Goal: Task Accomplishment & Management: Complete application form

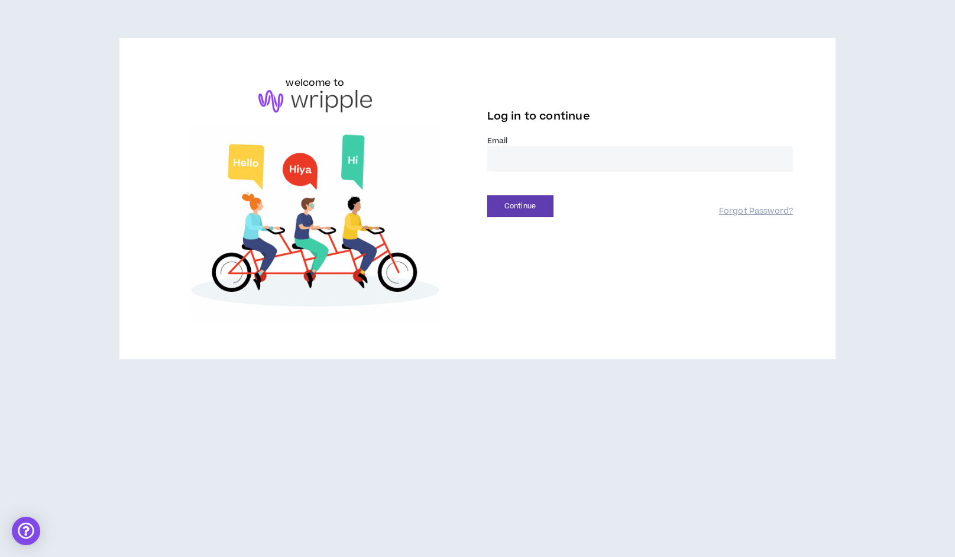
click at [609, 154] on input "email" at bounding box center [640, 158] width 306 height 25
type input "**********"
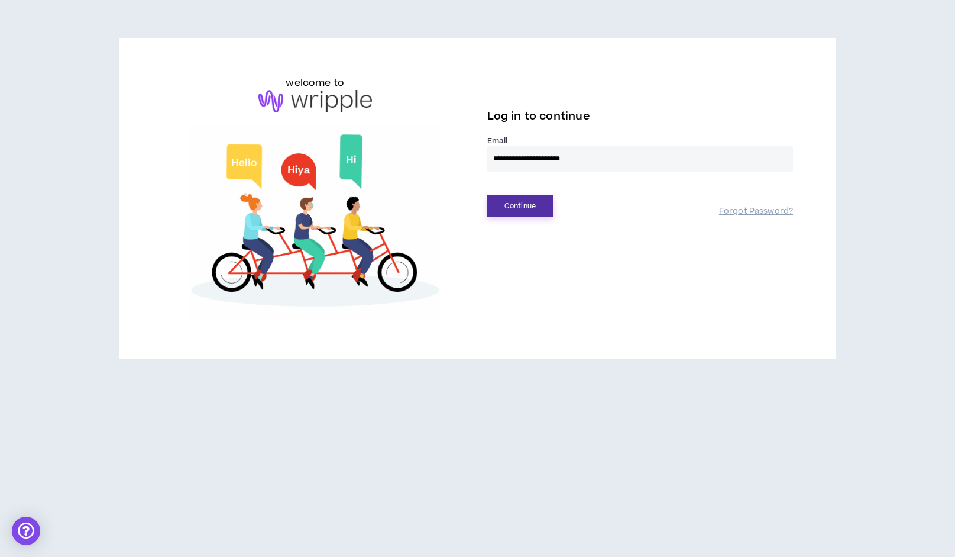
click at [536, 209] on button "Continue" at bounding box center [520, 206] width 66 height 22
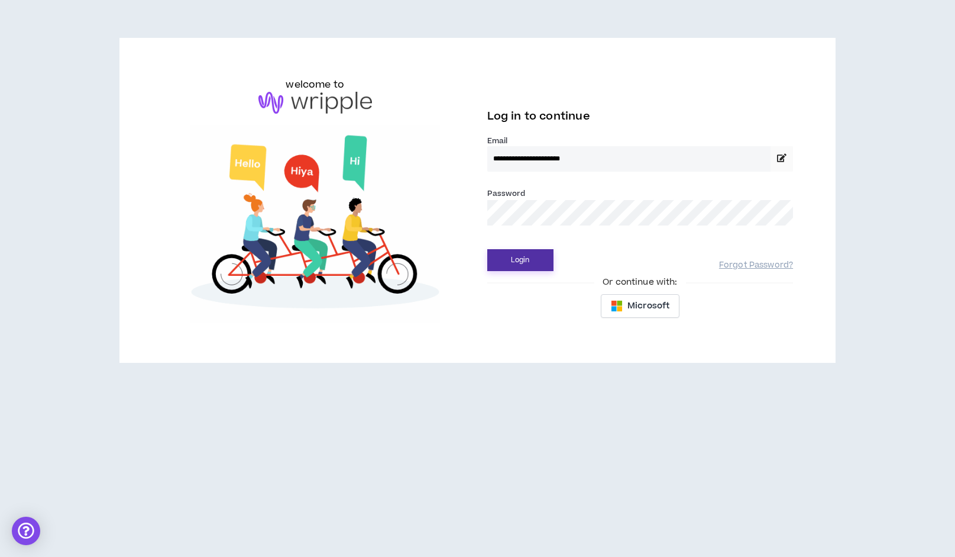
click at [523, 258] on button "Login" at bounding box center [520, 260] width 66 height 22
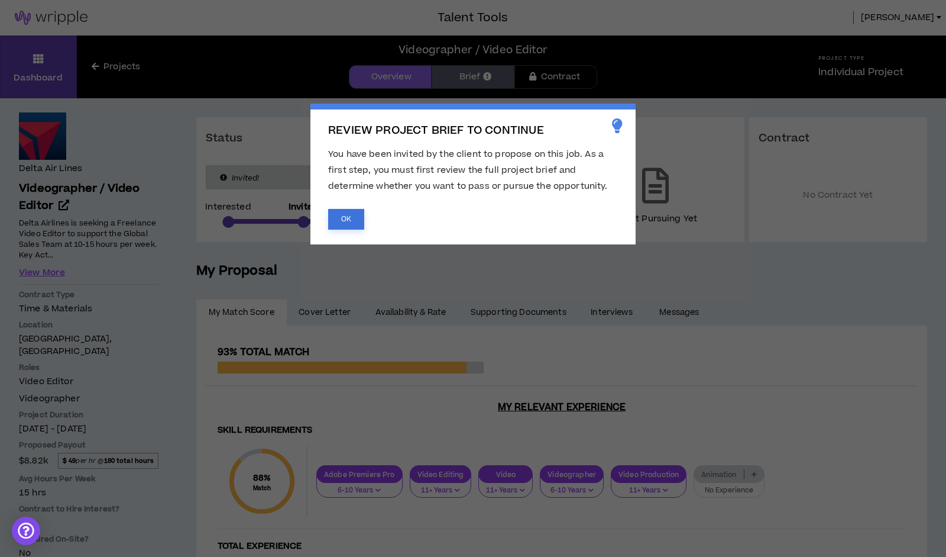
click at [353, 222] on button "OK" at bounding box center [346, 219] width 36 height 21
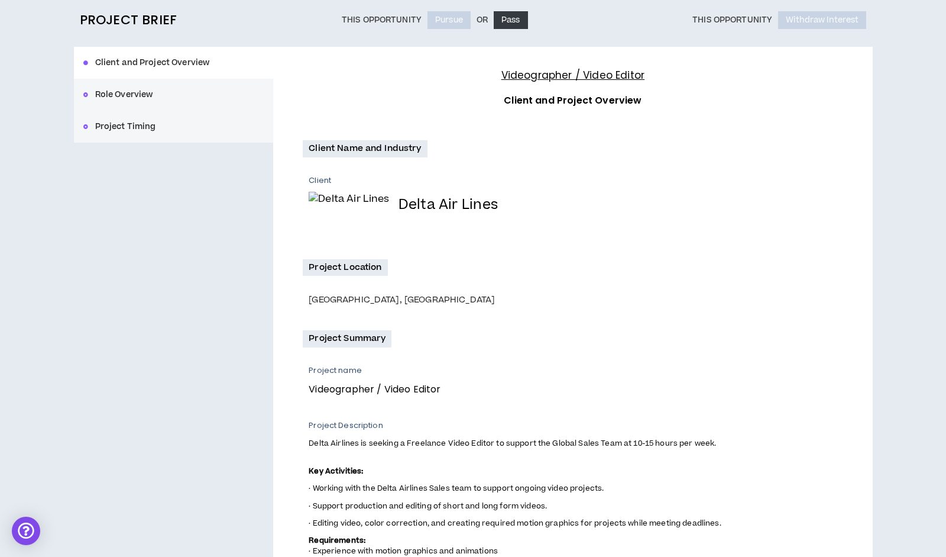
scroll to position [95, 0]
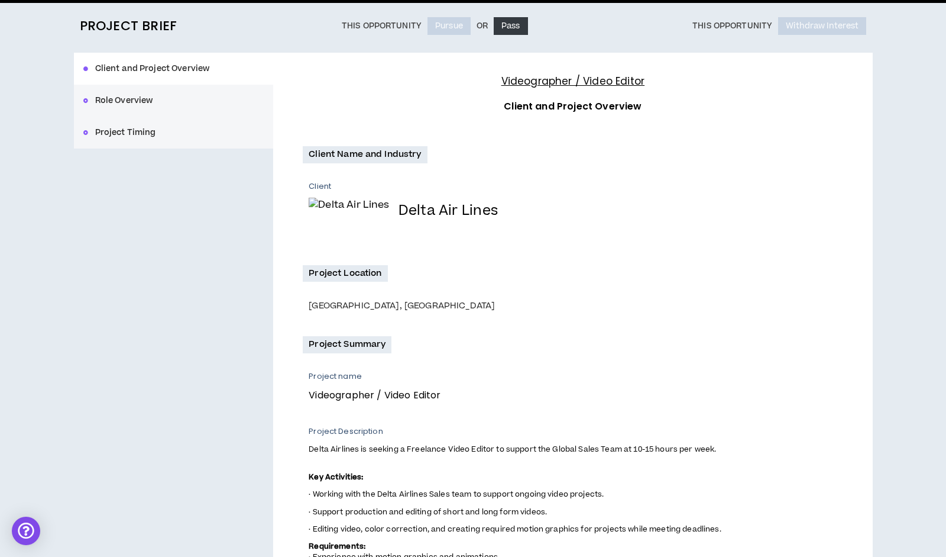
click at [124, 99] on button "Role Overview" at bounding box center [174, 101] width 200 height 32
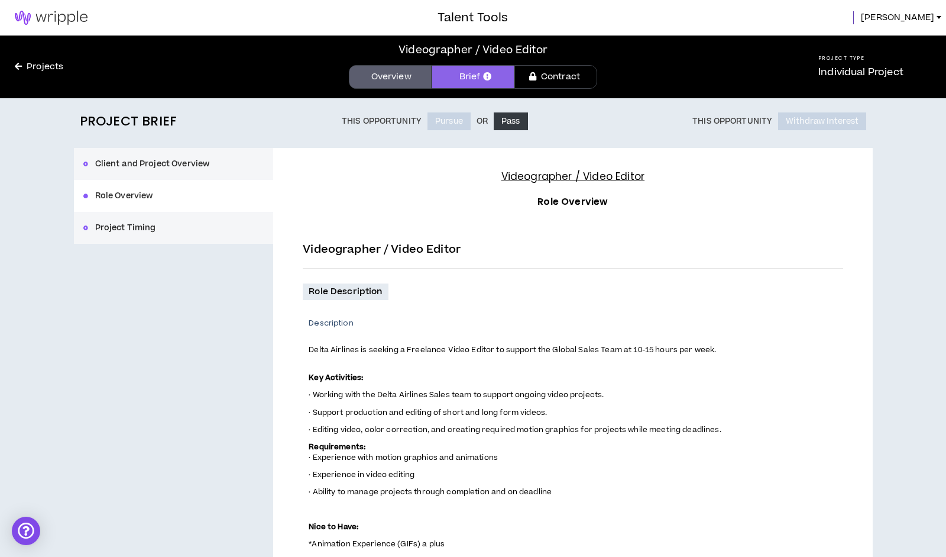
click at [128, 226] on button "Project Timing" at bounding box center [174, 228] width 200 height 32
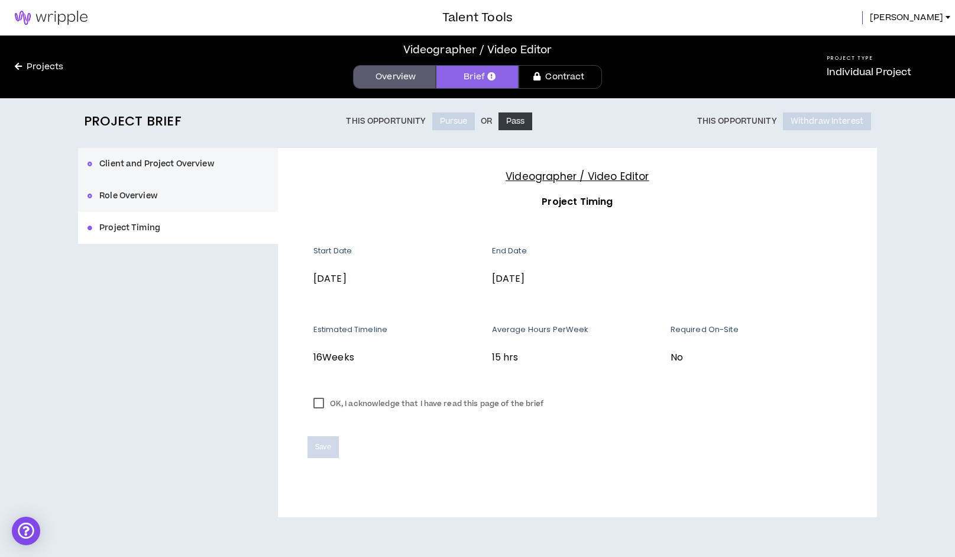
click at [148, 199] on button "Role Overview" at bounding box center [178, 196] width 200 height 32
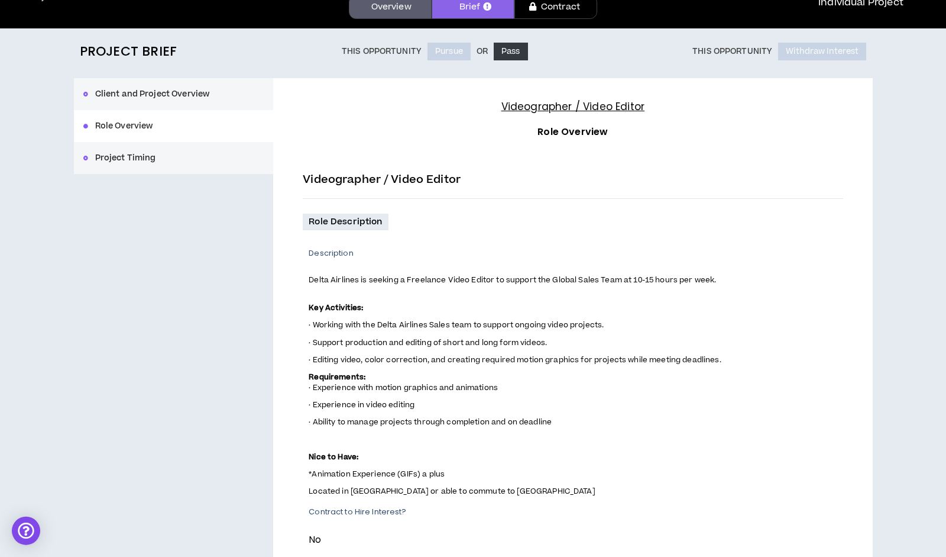
scroll to position [69, 0]
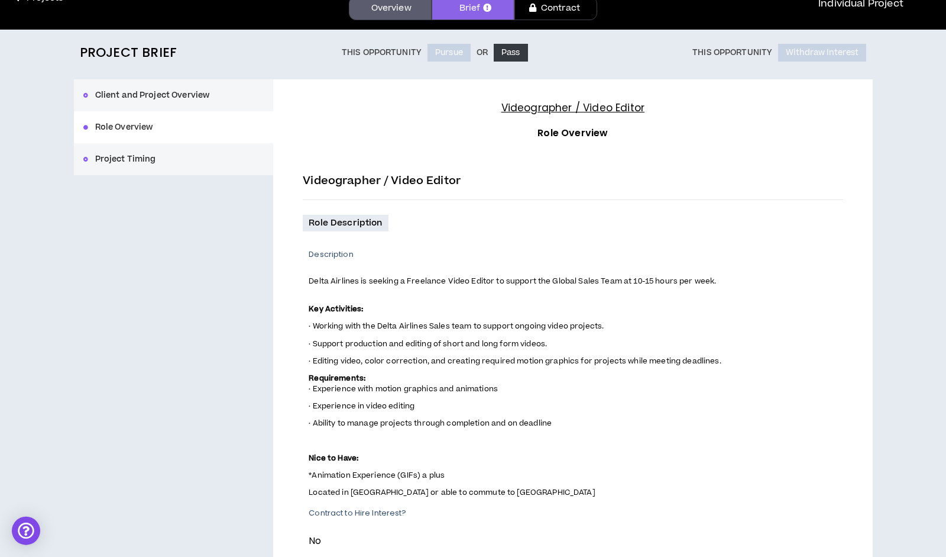
click at [107, 96] on button "Client and Project Overview" at bounding box center [174, 95] width 200 height 32
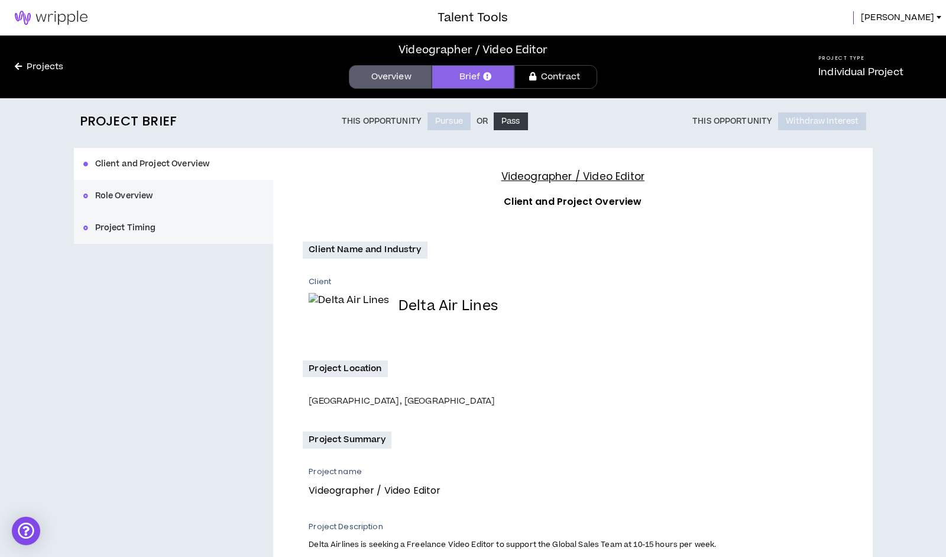
click at [150, 228] on button "Project Timing" at bounding box center [174, 228] width 200 height 32
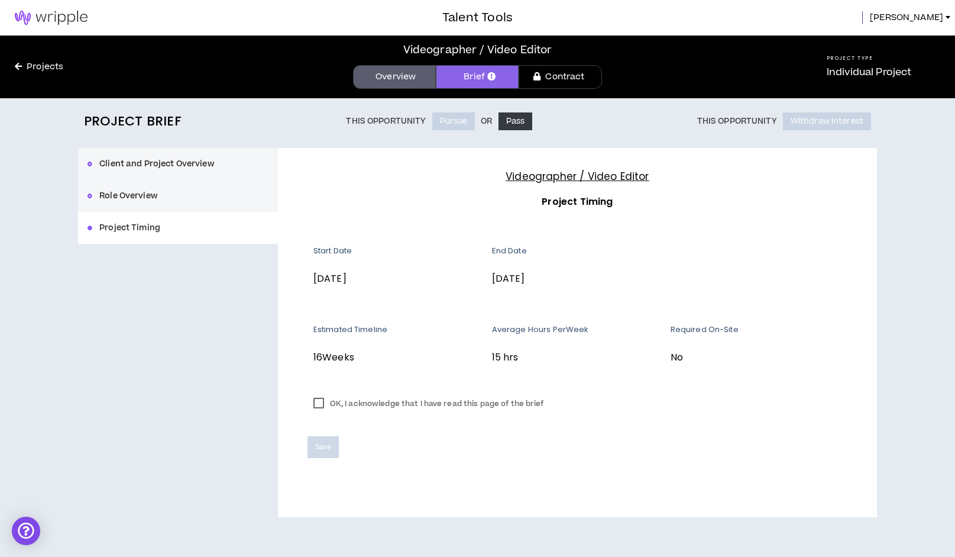
click at [143, 202] on button "Role Overview" at bounding box center [178, 196] width 200 height 32
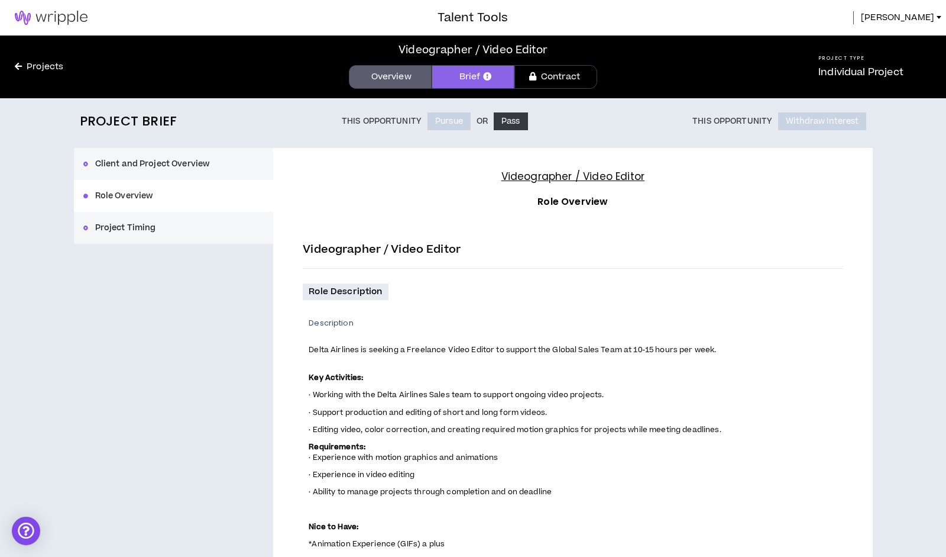
scroll to position [1, 0]
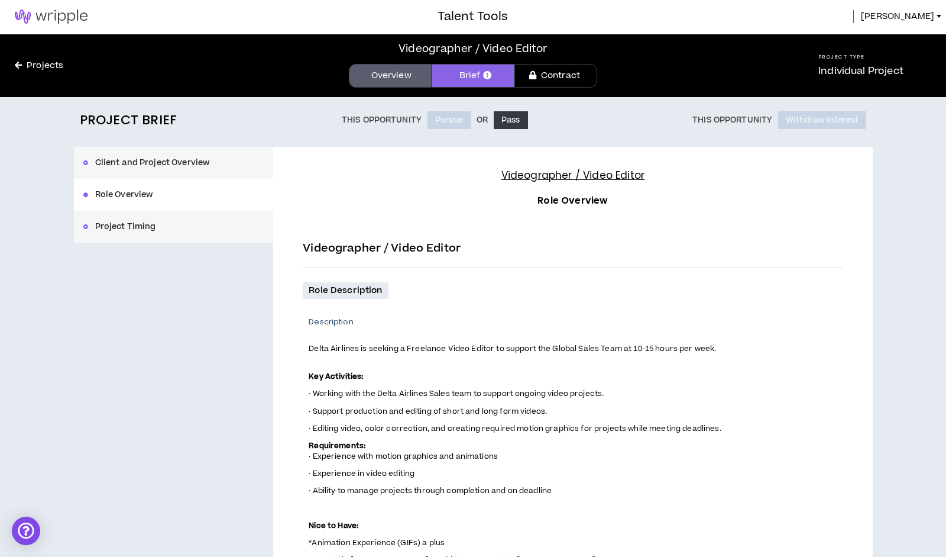
click at [561, 77] on link "Contract" at bounding box center [556, 76] width 83 height 24
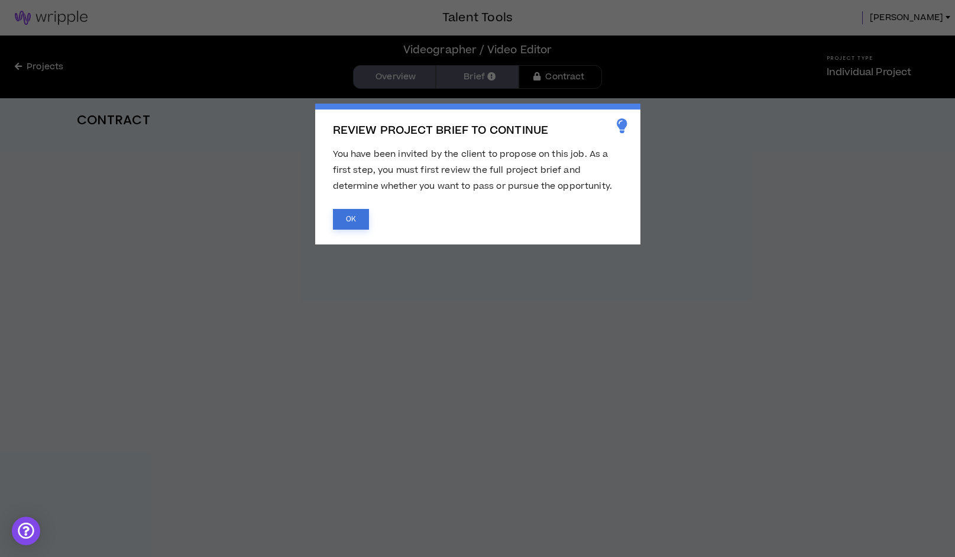
click at [354, 220] on button "OK" at bounding box center [351, 219] width 36 height 21
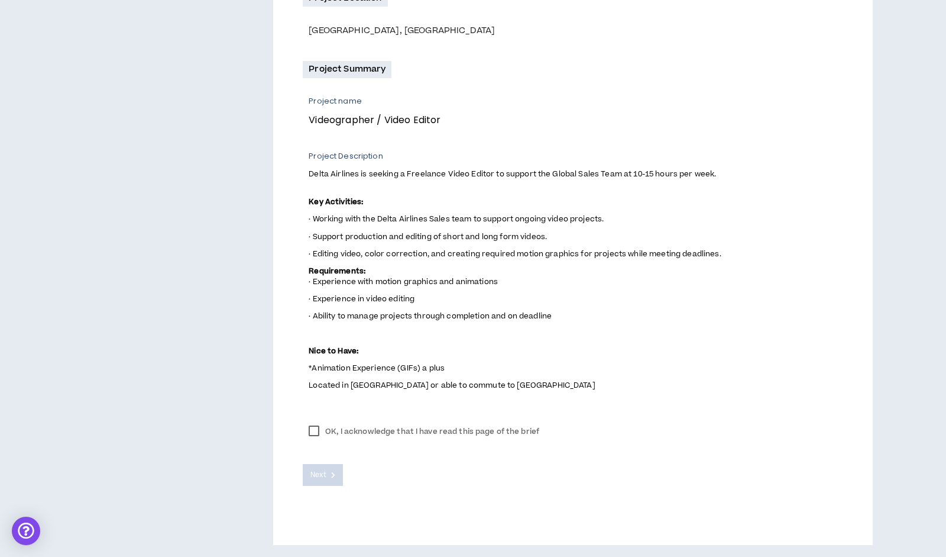
scroll to position [374, 0]
click at [318, 431] on label "OK, I acknowledge that I have read this page of the brief" at bounding box center [424, 431] width 243 height 18
click at [319, 473] on span "Next" at bounding box center [318, 474] width 15 height 11
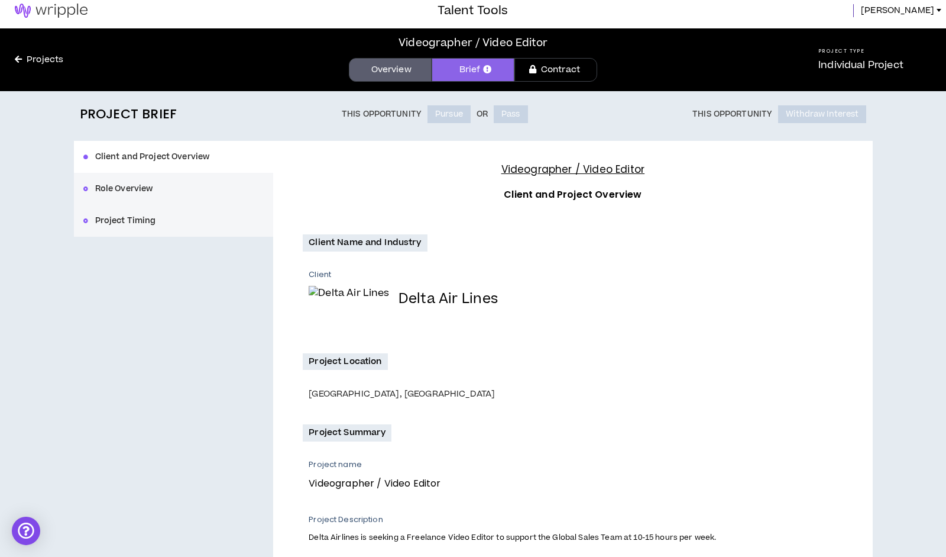
scroll to position [0, 0]
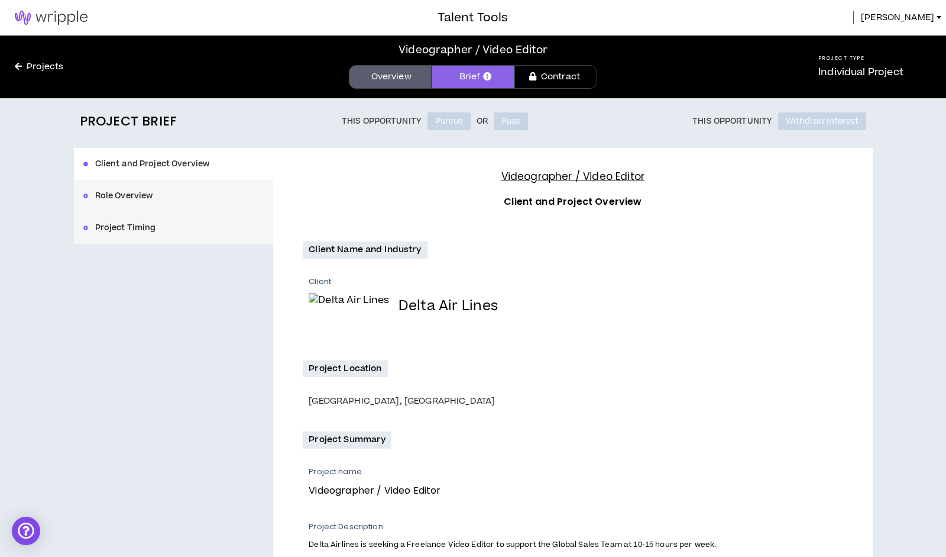
click at [128, 195] on div "Client and Project Overview Role Overview Project Timing" at bounding box center [174, 196] width 200 height 96
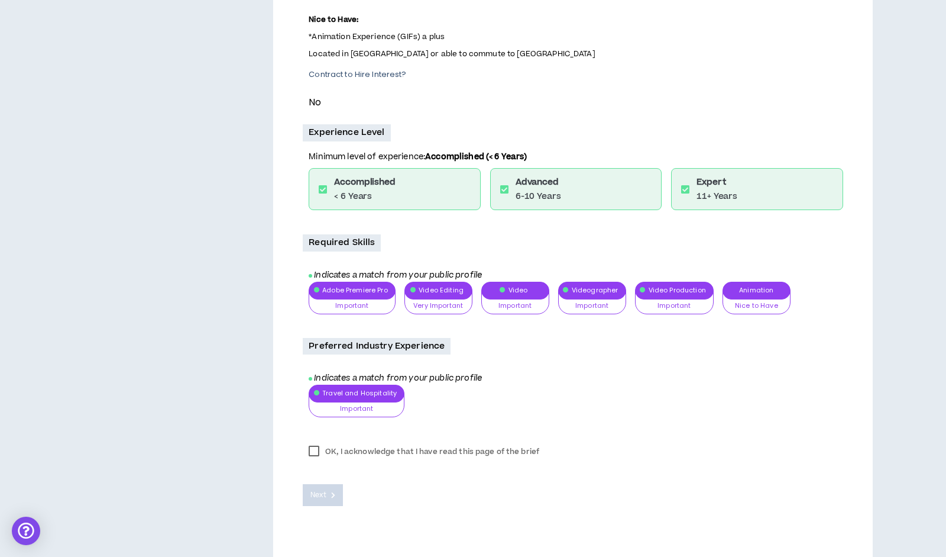
scroll to position [531, 0]
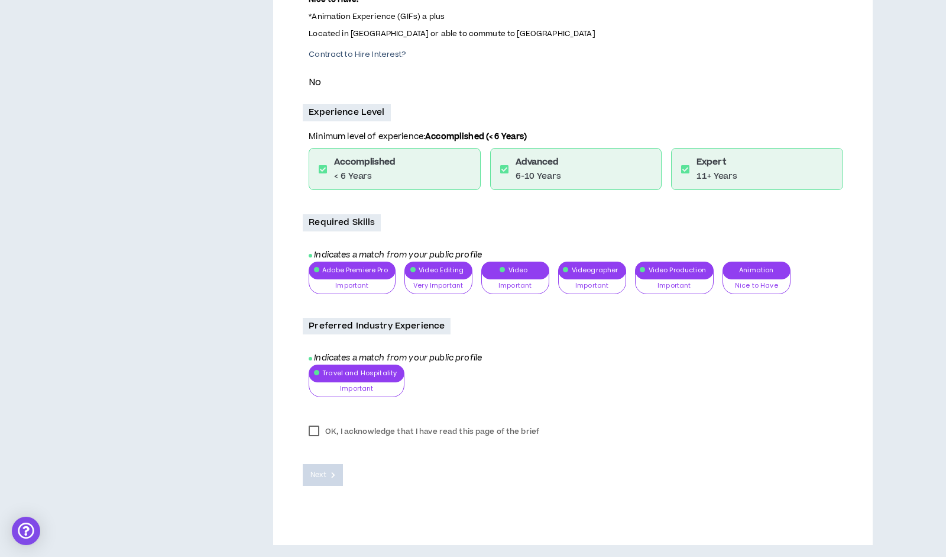
click at [316, 431] on label "OK, I acknowledge that I have read this page of the brief" at bounding box center [424, 431] width 243 height 18
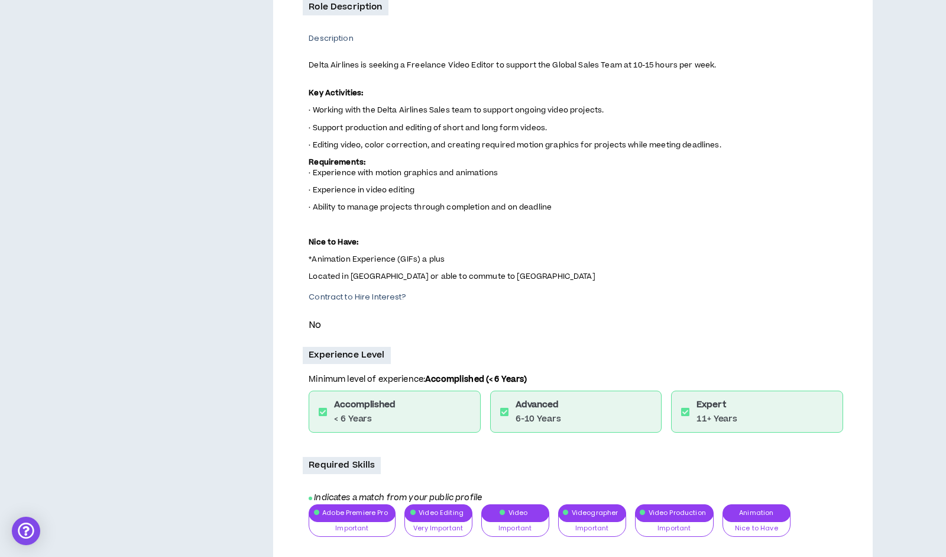
scroll to position [0, 0]
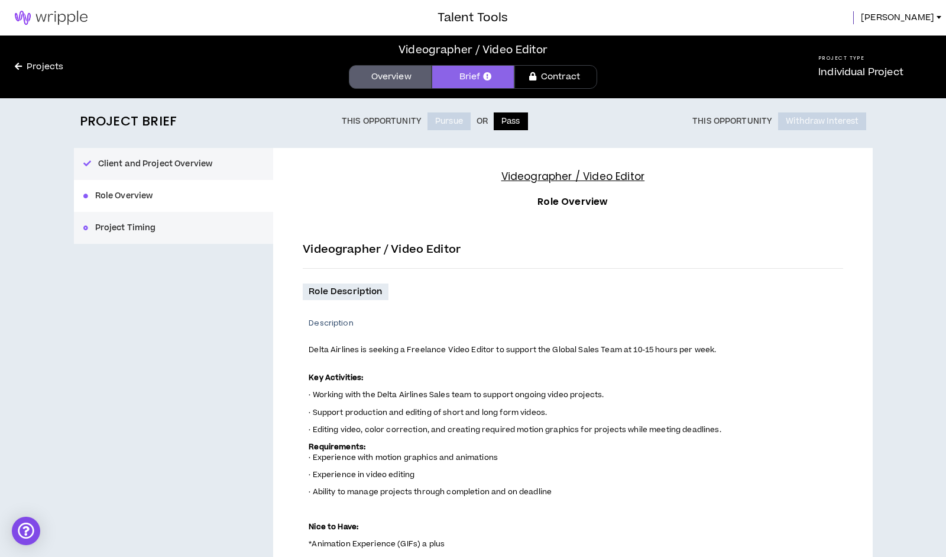
click at [515, 124] on button "Pass" at bounding box center [511, 121] width 34 height 18
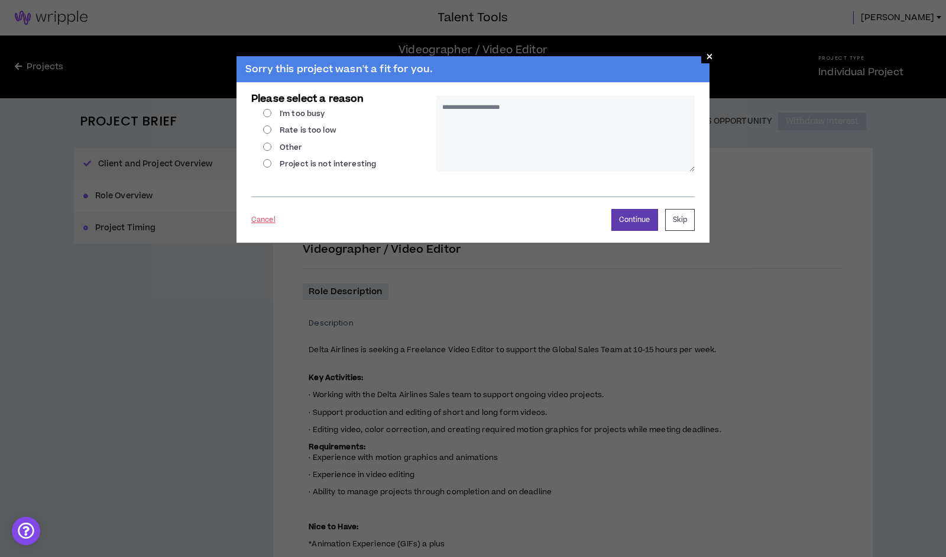
click at [268, 150] on label "Other" at bounding box center [283, 147] width 40 height 11
radio input "****"
click at [476, 118] on textarea at bounding box center [566, 134] width 258 height 76
type textarea "*"
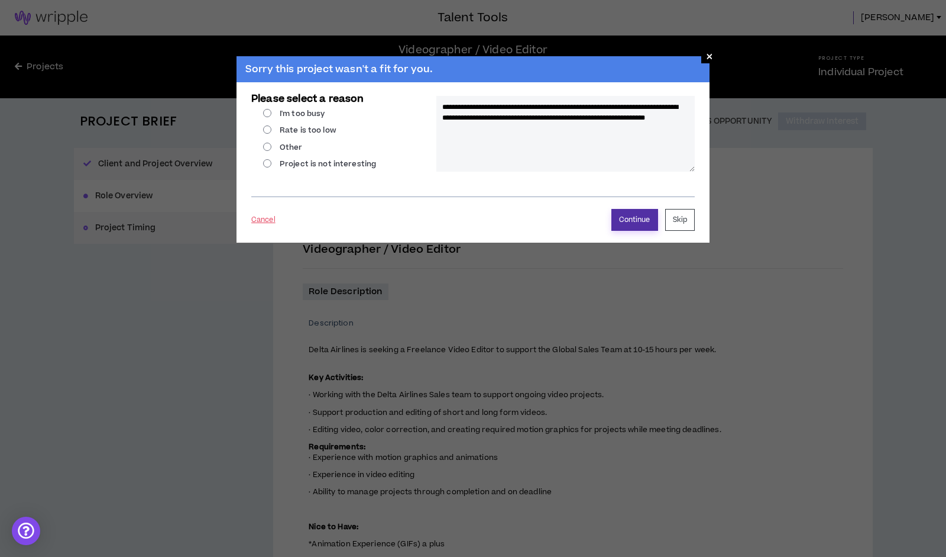
type textarea "**********"
click at [634, 223] on button "Continue" at bounding box center [635, 220] width 47 height 22
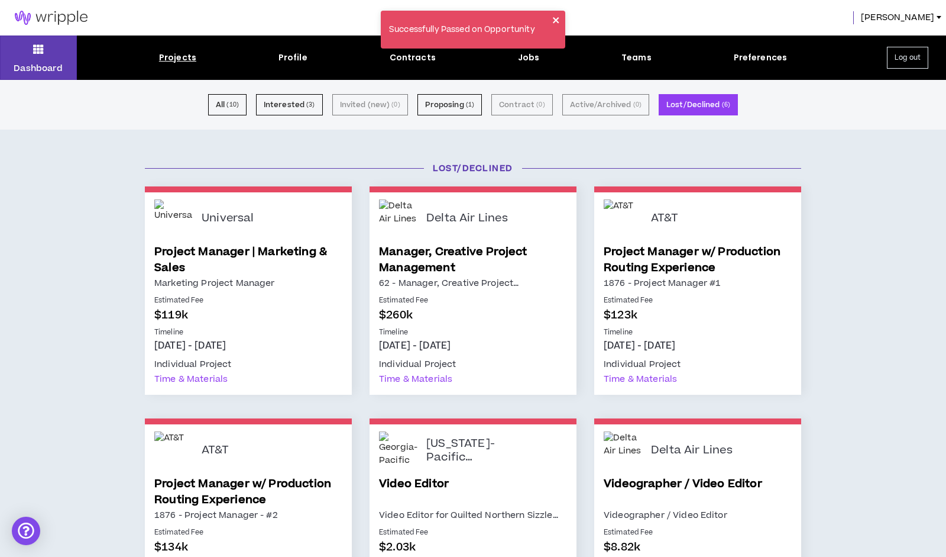
click at [558, 17] on icon "close" at bounding box center [556, 19] width 8 height 9
